Goal: Information Seeking & Learning: Learn about a topic

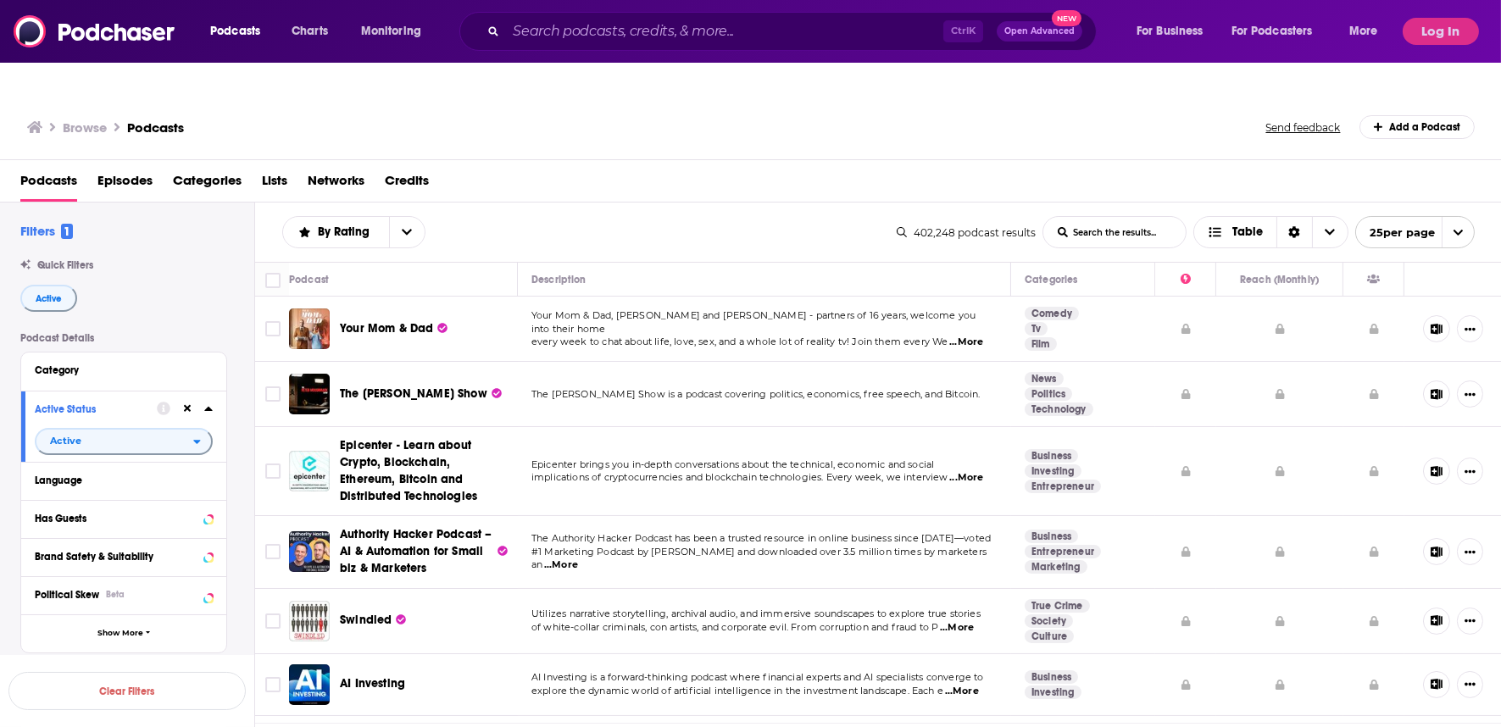
click at [1121, 217] on input "List Search Input" at bounding box center [1114, 232] width 142 height 31
type input "iran"
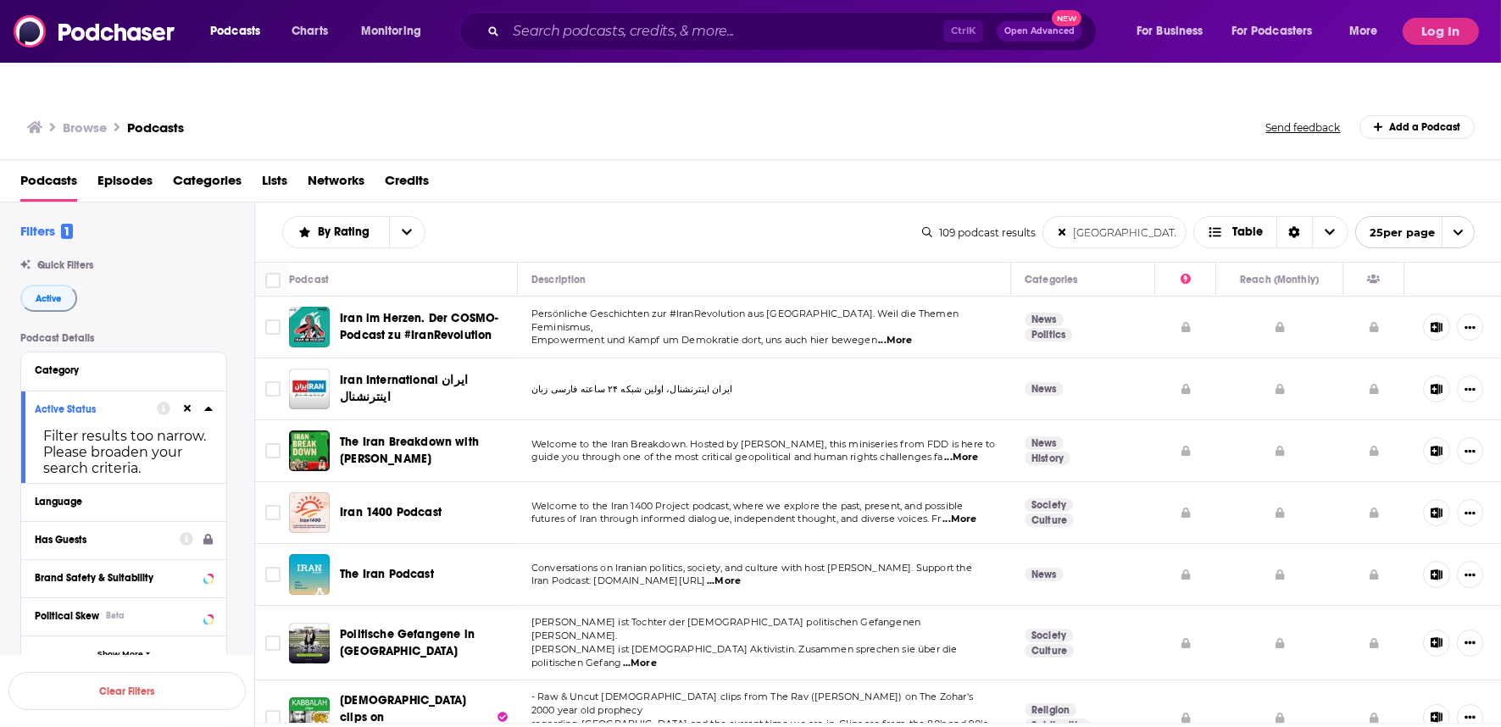
click at [107, 534] on div "Has Guests" at bounding box center [102, 540] width 134 height 12
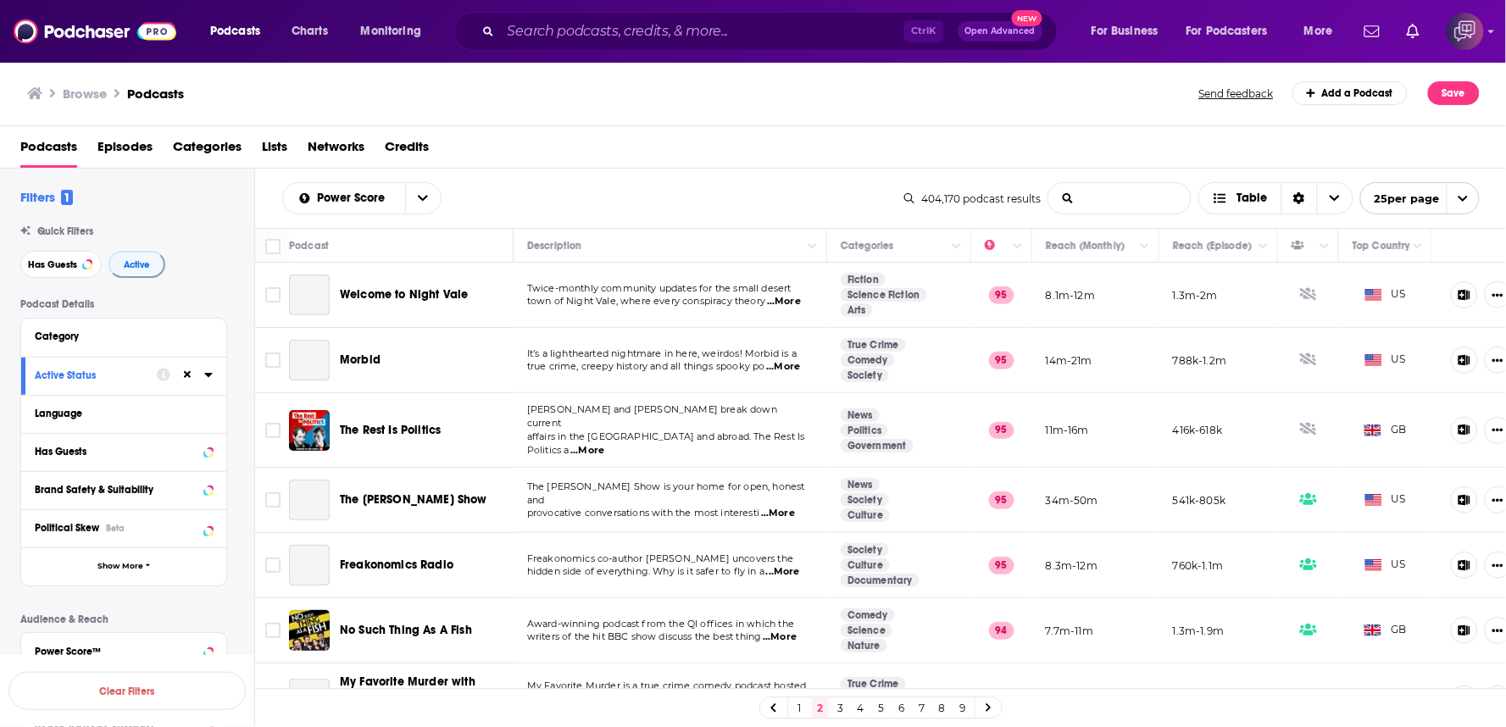
type input "u"
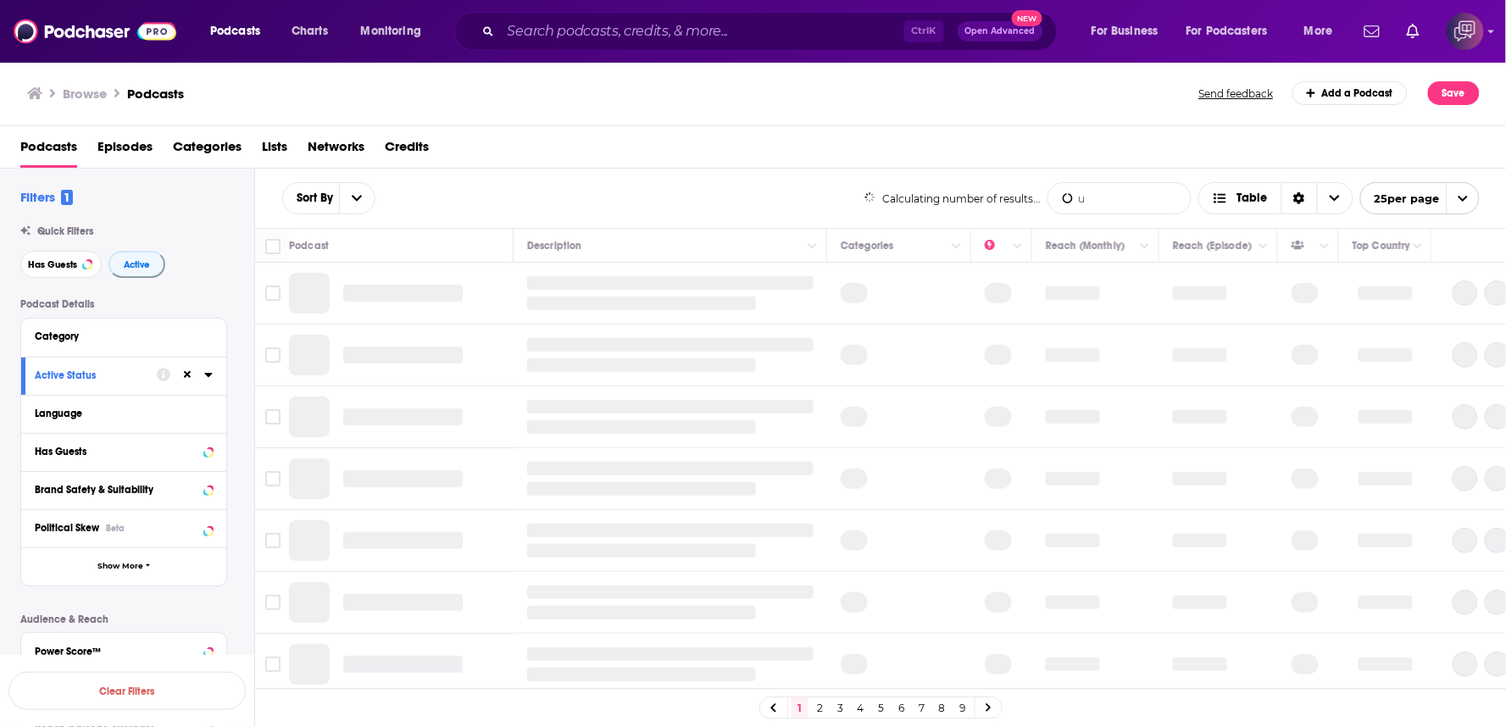
click at [1137, 208] on body "Podcasts Charts Monitoring Ctrl K Open Advanced New For Business For Podcasters…" at bounding box center [753, 363] width 1506 height 727
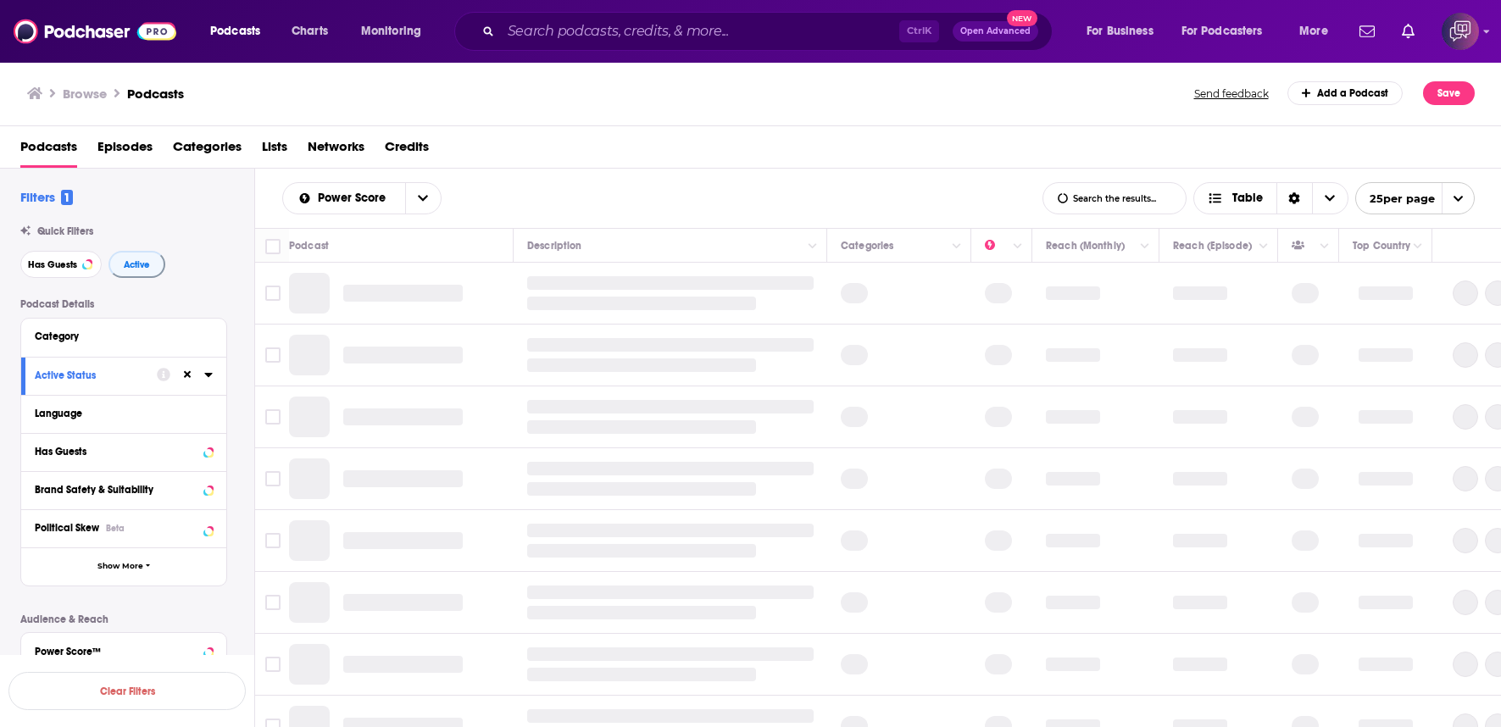
click at [1127, 187] on input "List Search Input" at bounding box center [1114, 198] width 142 height 31
type input "uk"
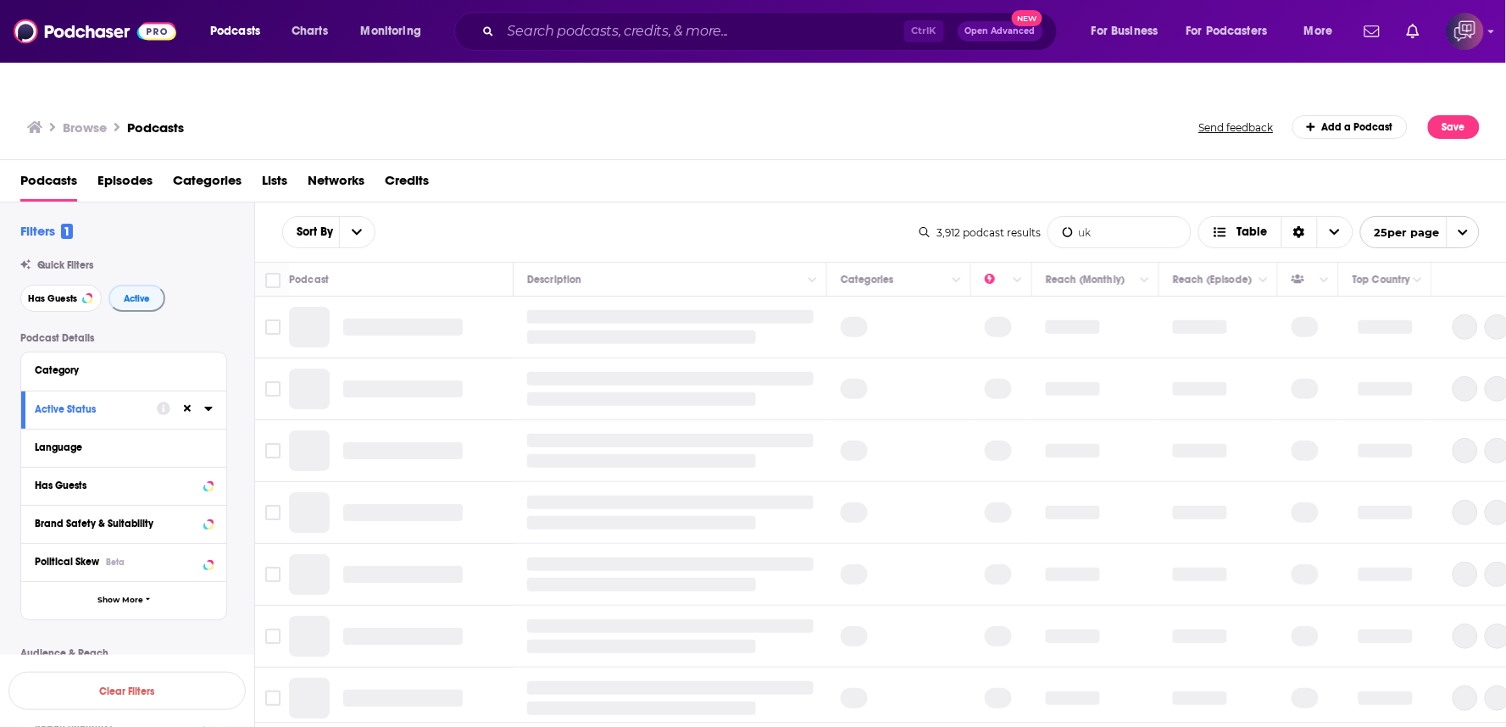
click at [1134, 217] on input "uk" at bounding box center [1119, 232] width 142 height 31
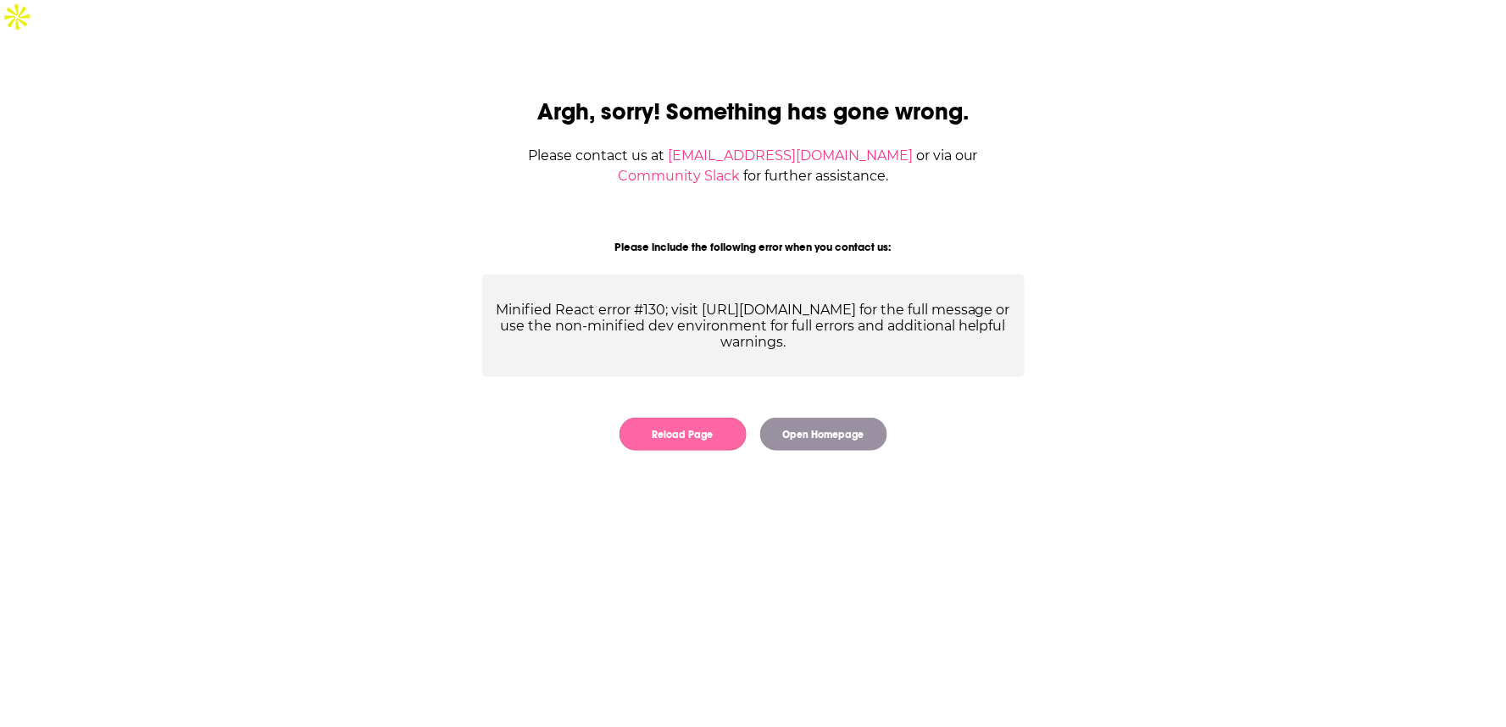
click at [740, 418] on button "Reload Page" at bounding box center [683, 434] width 127 height 33
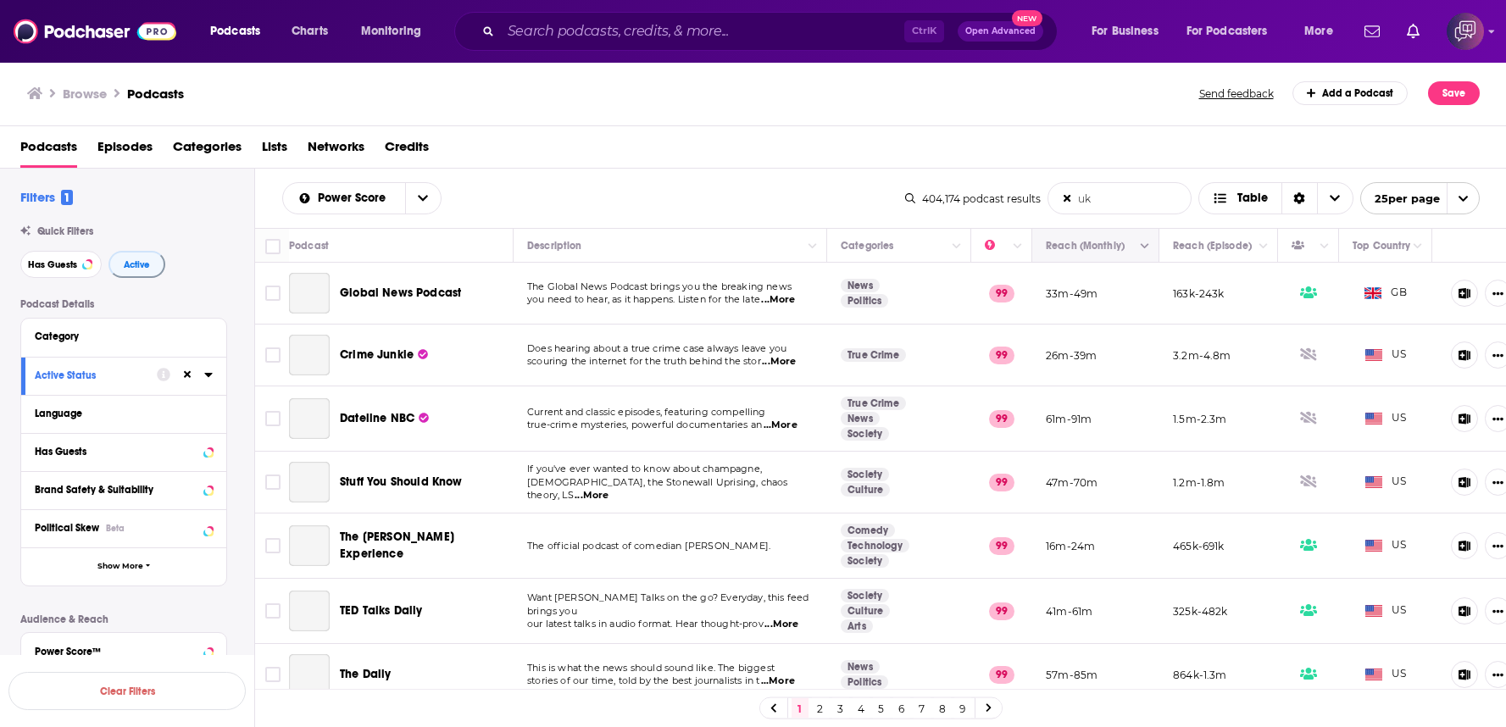
type input "[GEOGRAPHIC_DATA]"
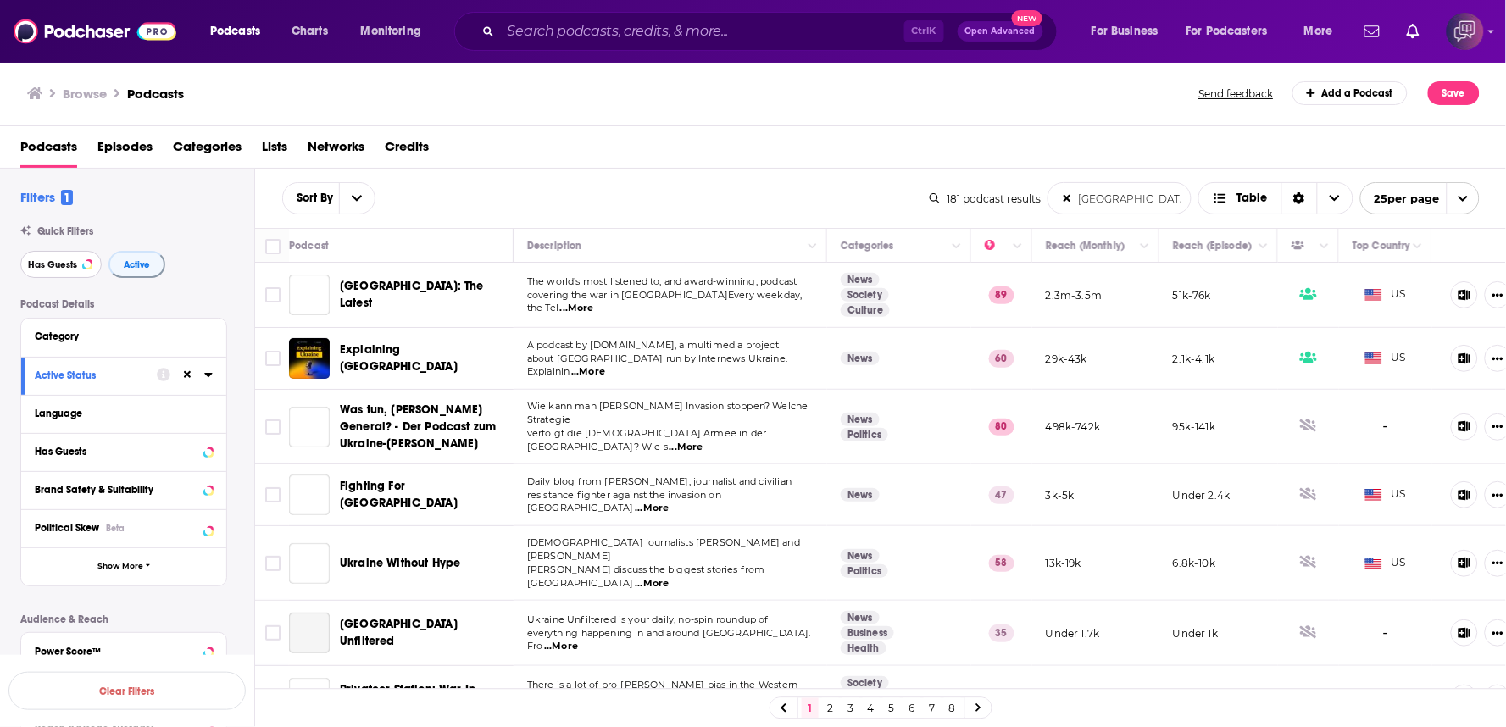
click at [81, 272] on button "Has Guests" at bounding box center [60, 264] width 81 height 27
